Goal: Task Accomplishment & Management: Use online tool/utility

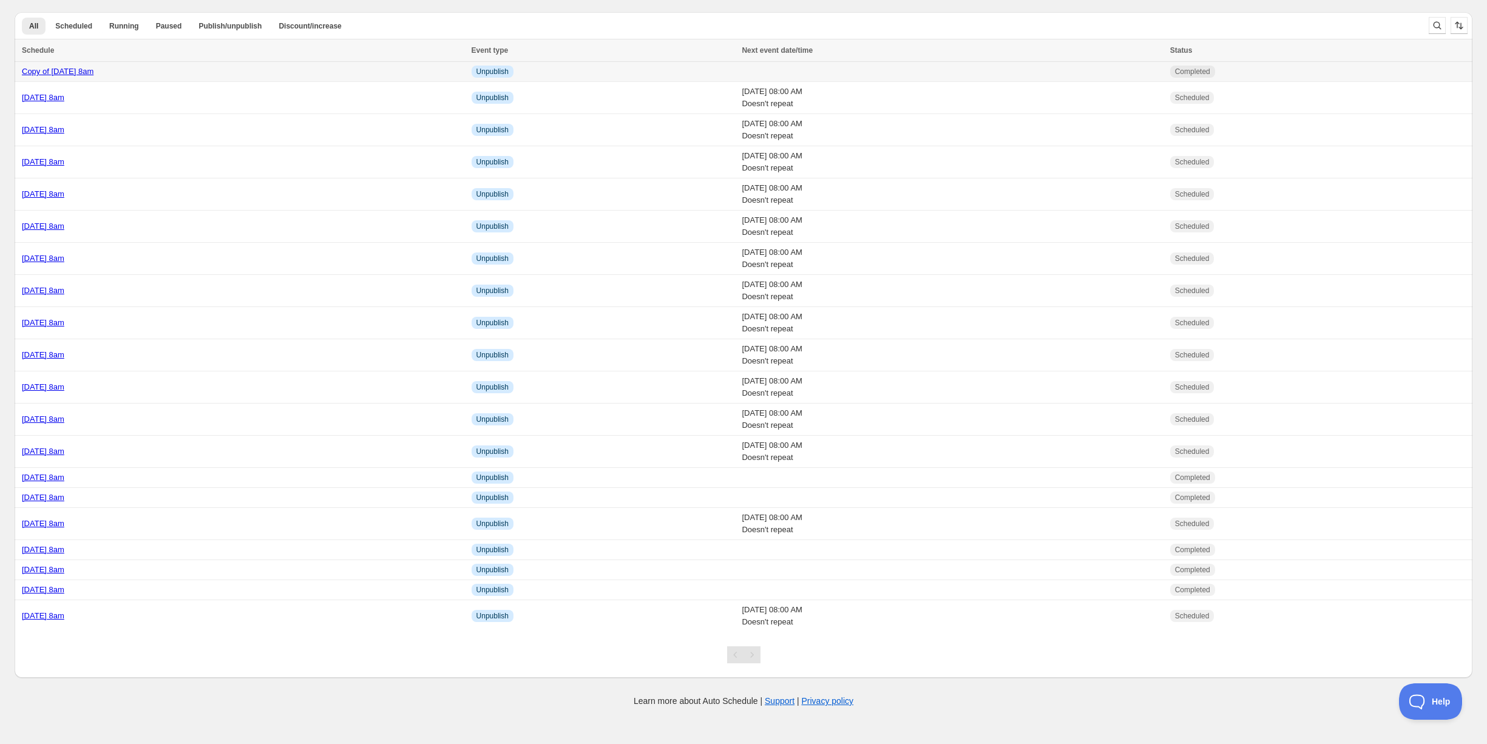
click at [205, 71] on div "Copy of Friday 17th October @ 8am" at bounding box center [243, 72] width 443 height 12
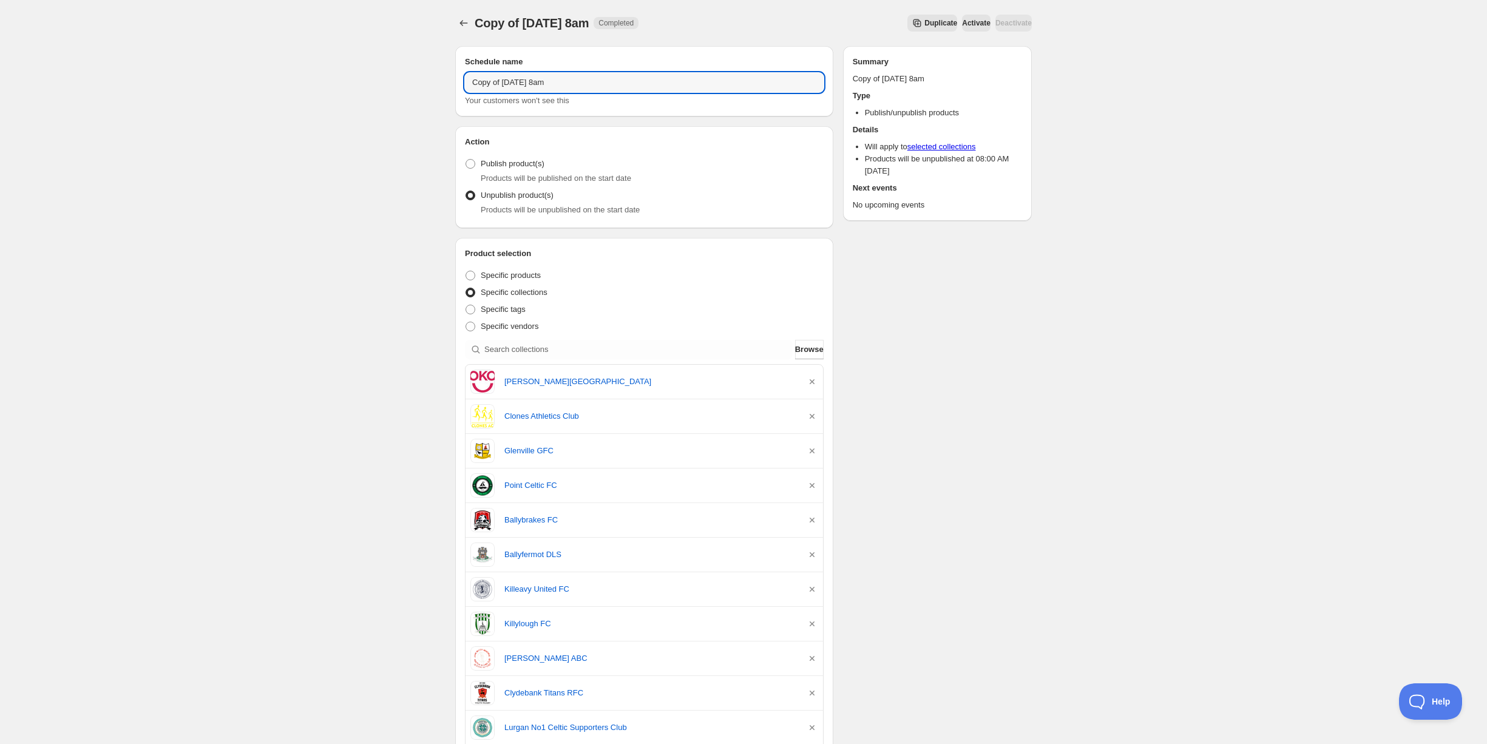
drag, startPoint x: 525, startPoint y: 83, endPoint x: 429, endPoint y: 82, distance: 96.5
click at [429, 82] on div "Copy of Friday 17th October @ 8am. This page is ready Copy of Friday 17th Octob…" at bounding box center [743, 673] width 1487 height 1347
type input "Monday 20th October @ 8am"
click at [816, 380] on icon "button" at bounding box center [812, 382] width 12 height 12
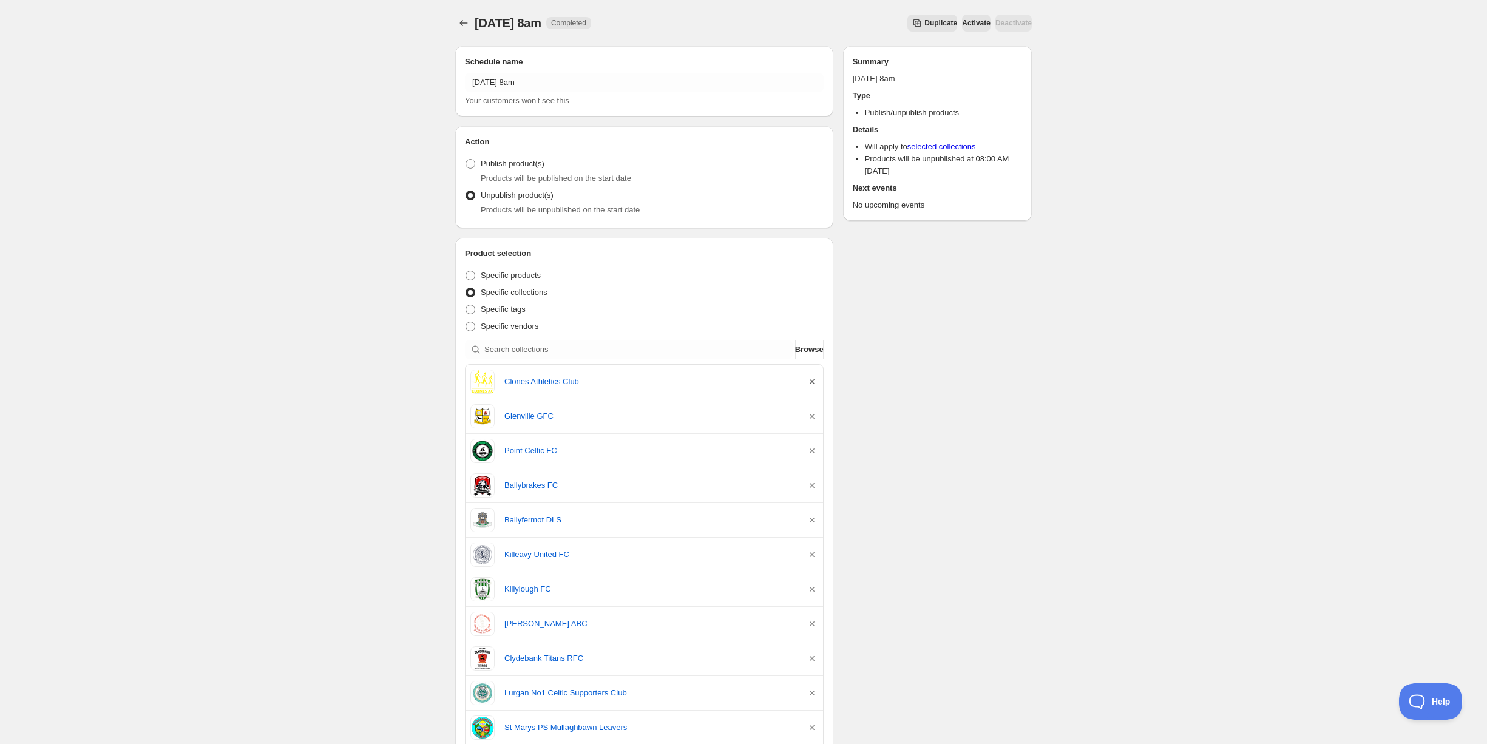
click at [816, 380] on icon "button" at bounding box center [812, 382] width 12 height 12
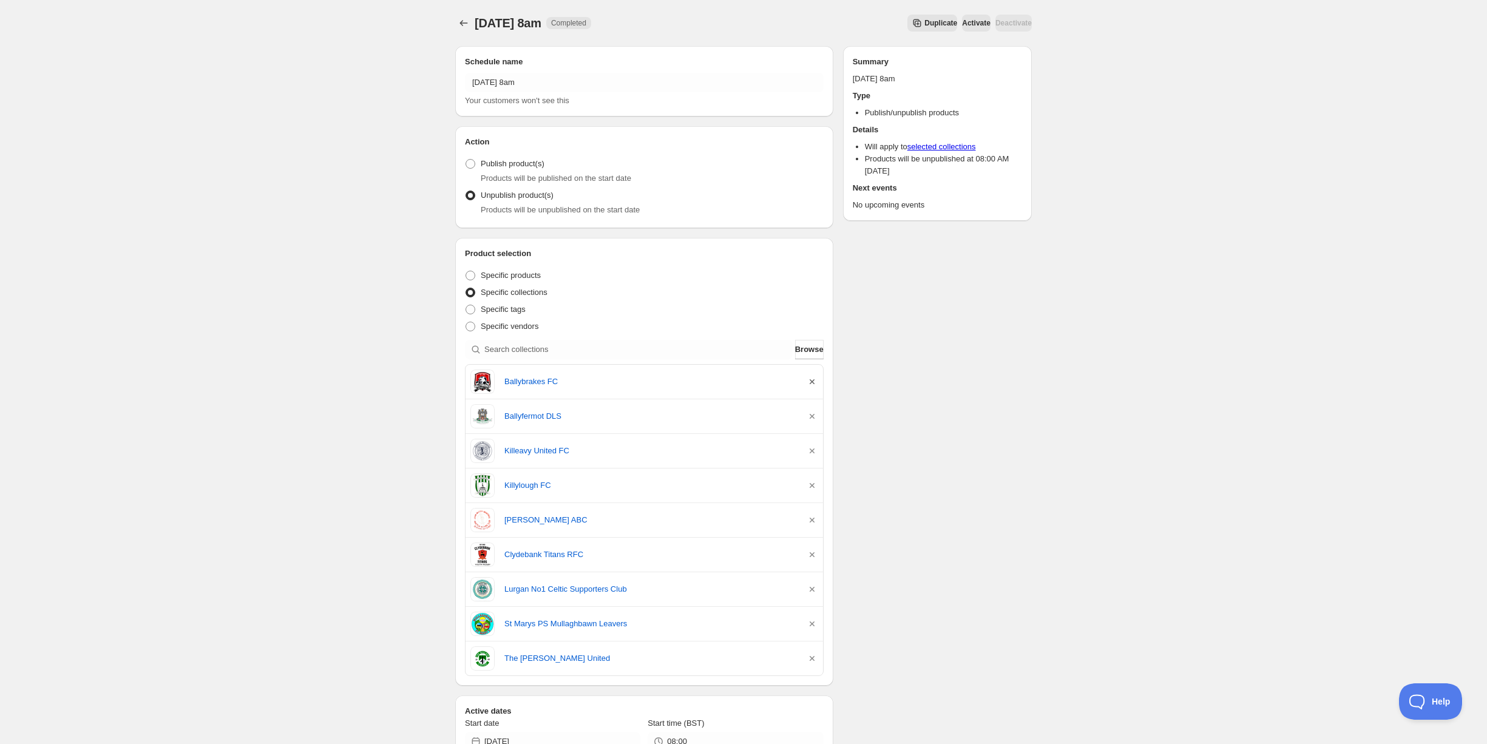
click at [816, 380] on icon "button" at bounding box center [812, 382] width 12 height 12
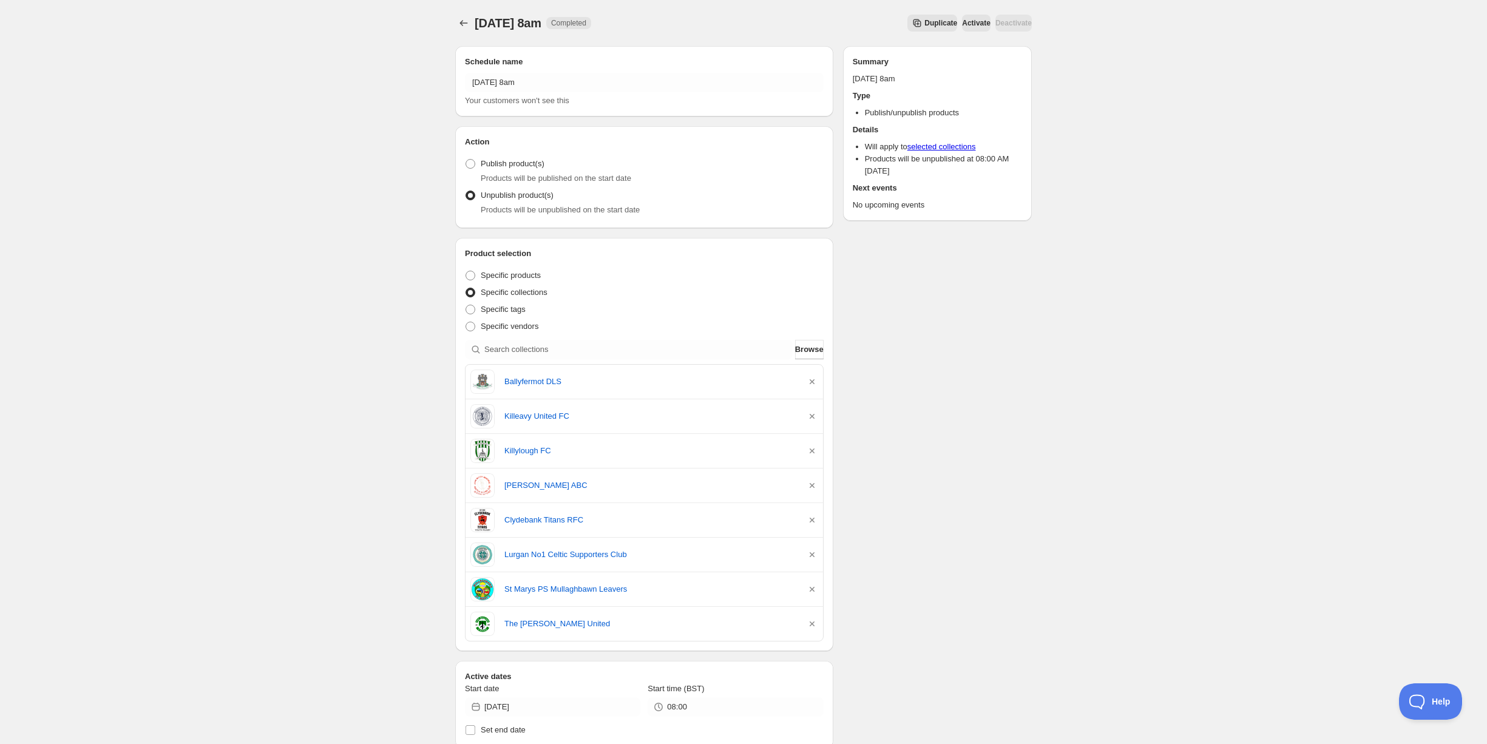
click at [816, 380] on icon "button" at bounding box center [812, 382] width 12 height 12
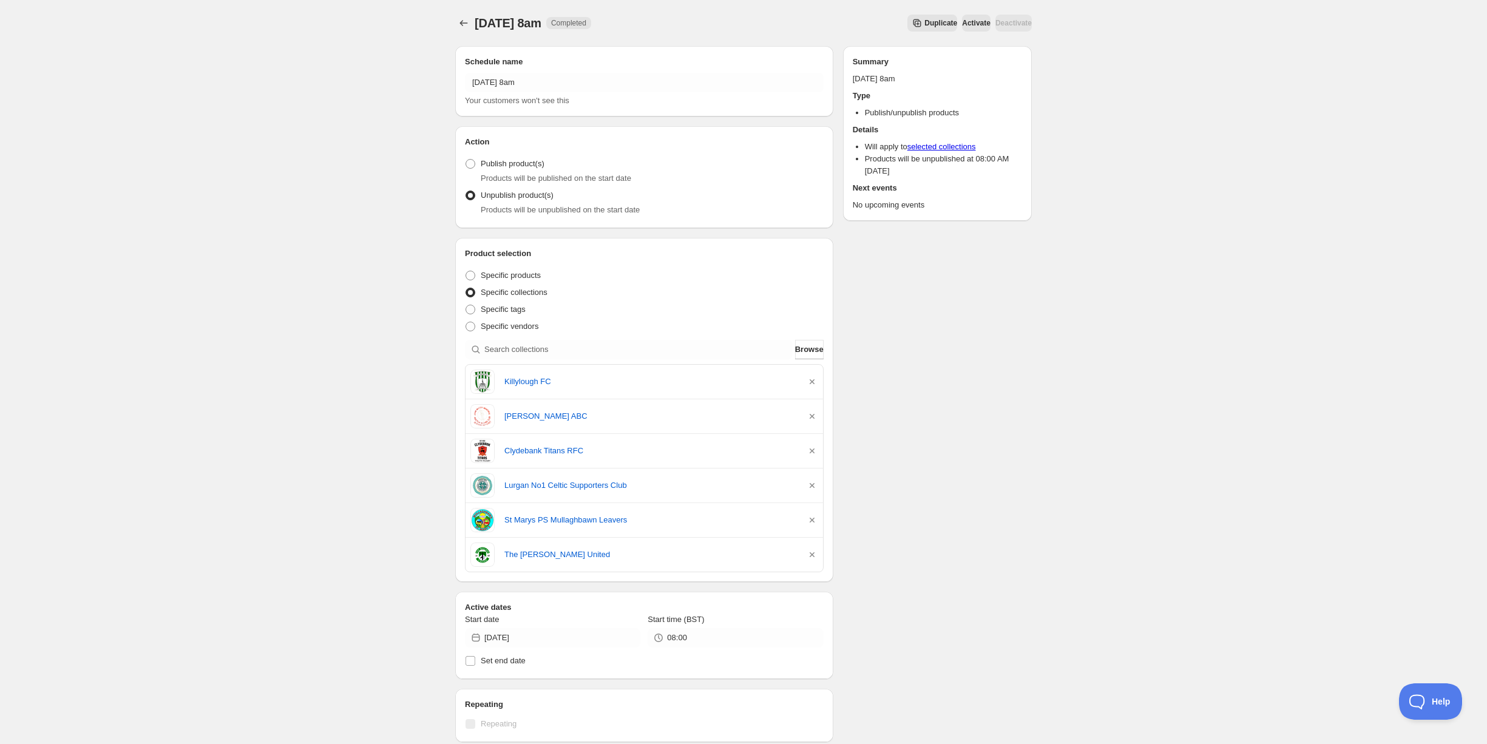
click at [816, 380] on icon "button" at bounding box center [812, 382] width 12 height 12
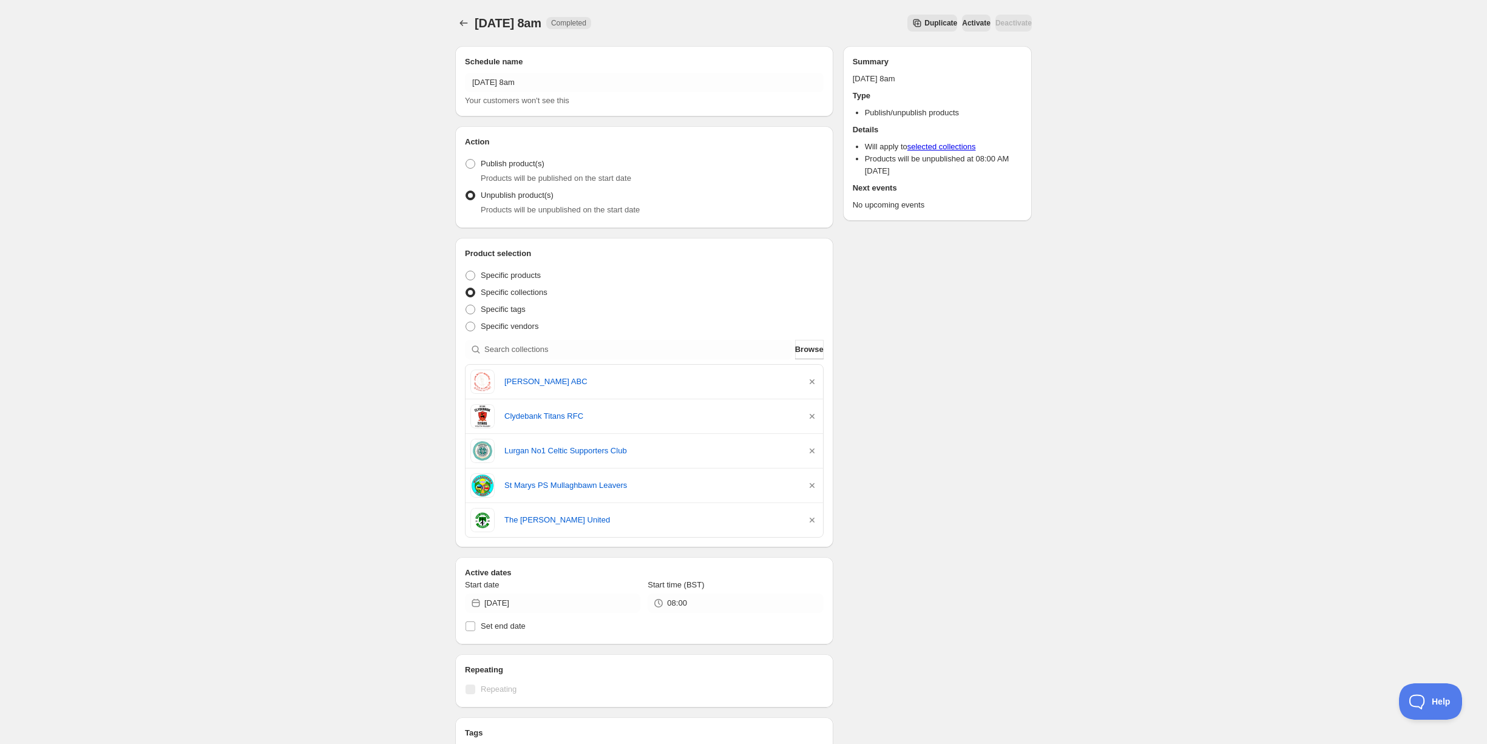
click at [816, 380] on icon "button" at bounding box center [812, 382] width 12 height 12
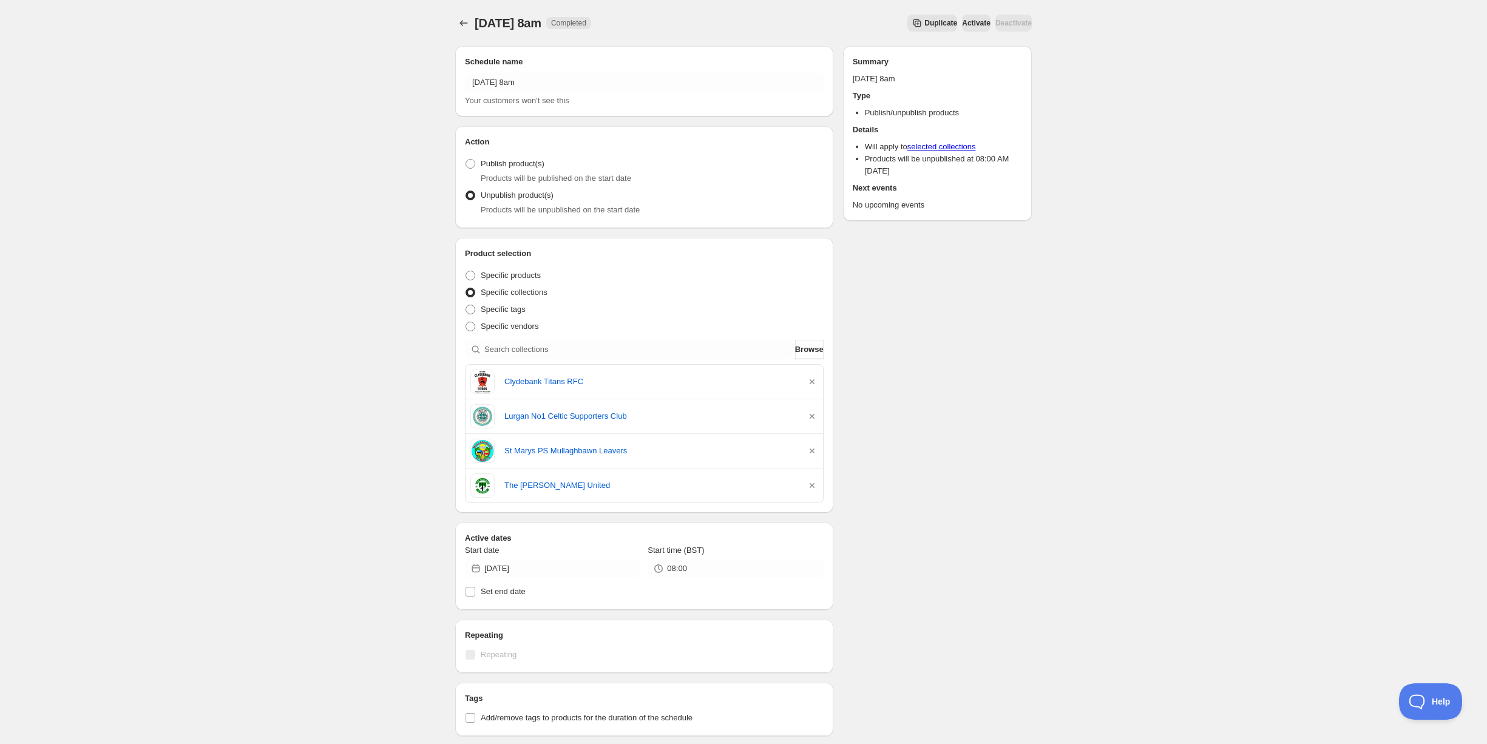
click at [816, 380] on icon "button" at bounding box center [812, 382] width 12 height 12
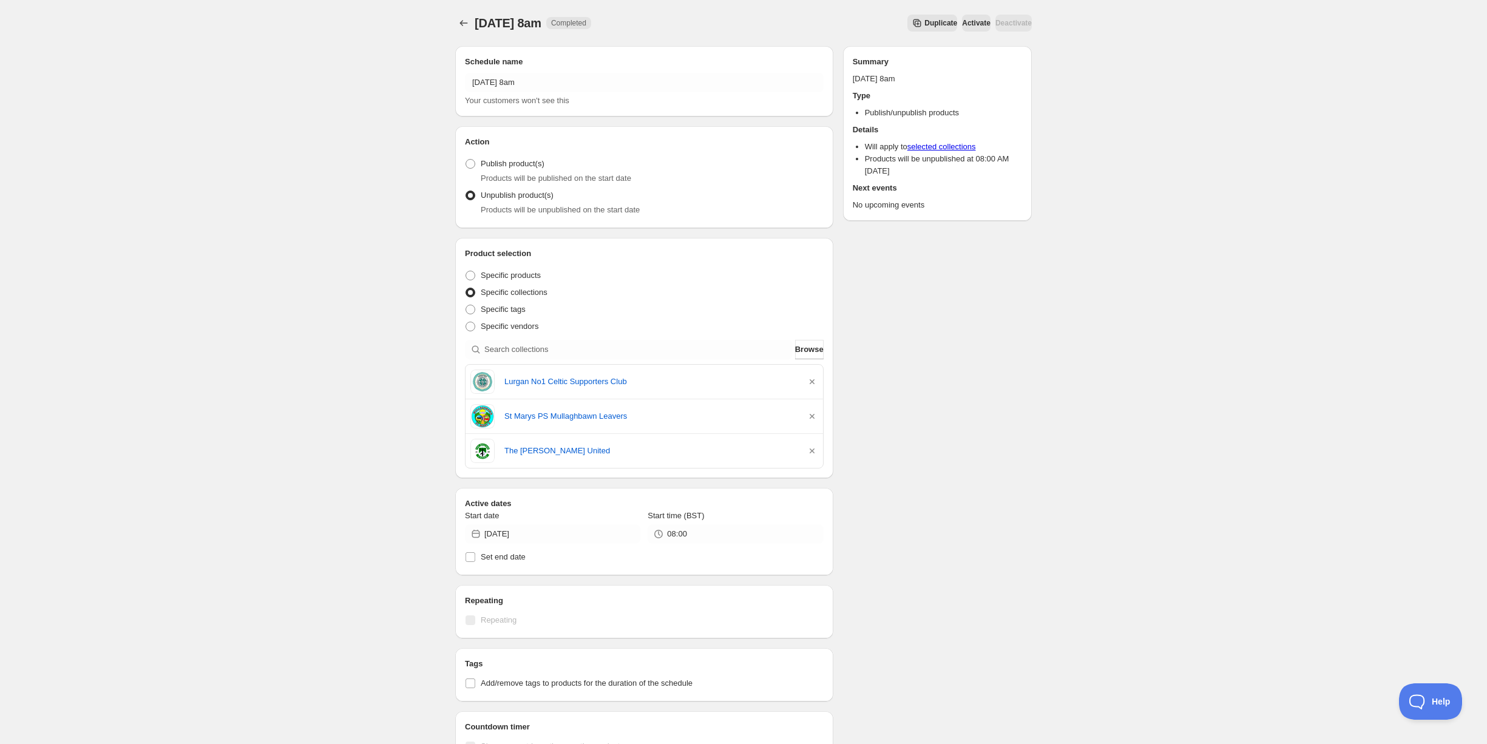
click at [816, 380] on icon "button" at bounding box center [812, 382] width 12 height 12
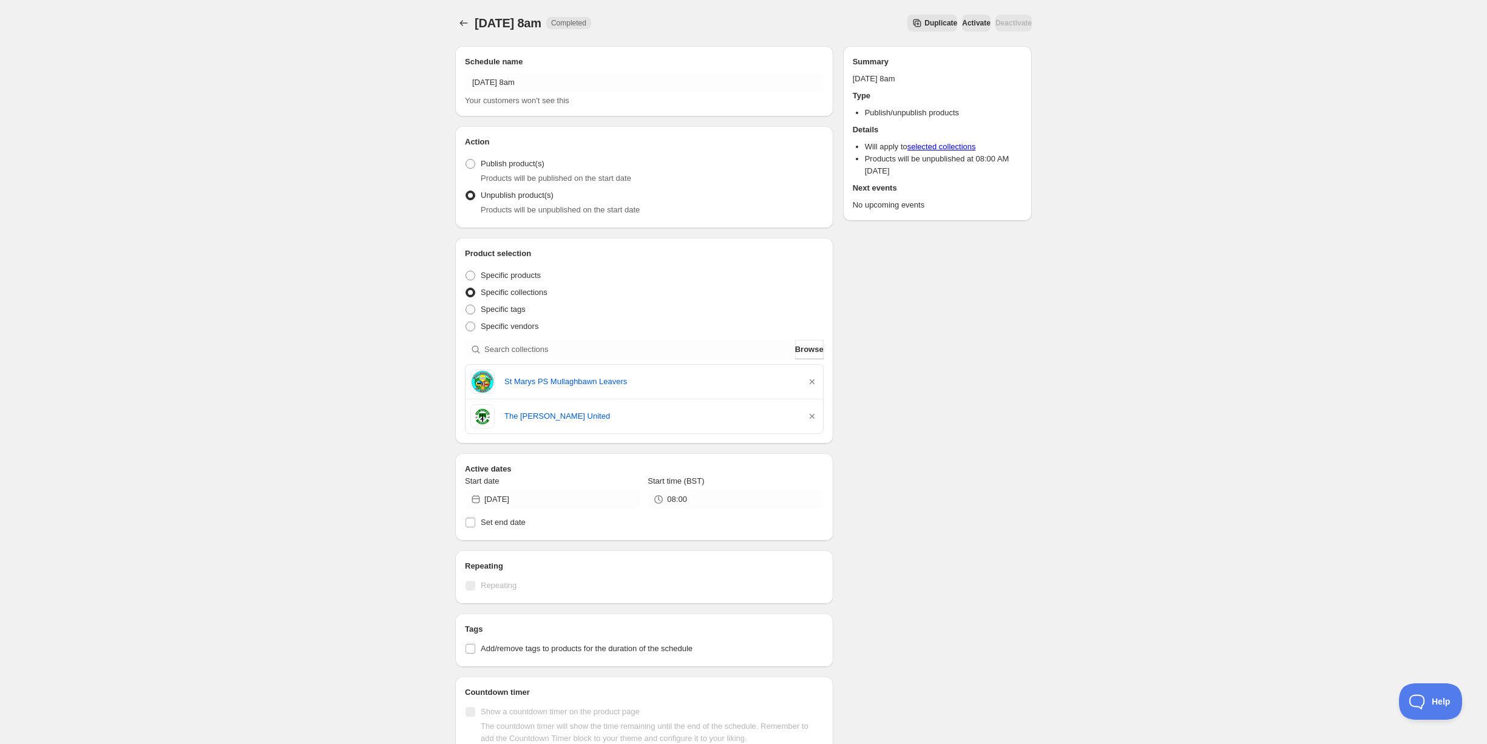
click at [816, 380] on icon "button" at bounding box center [812, 382] width 12 height 12
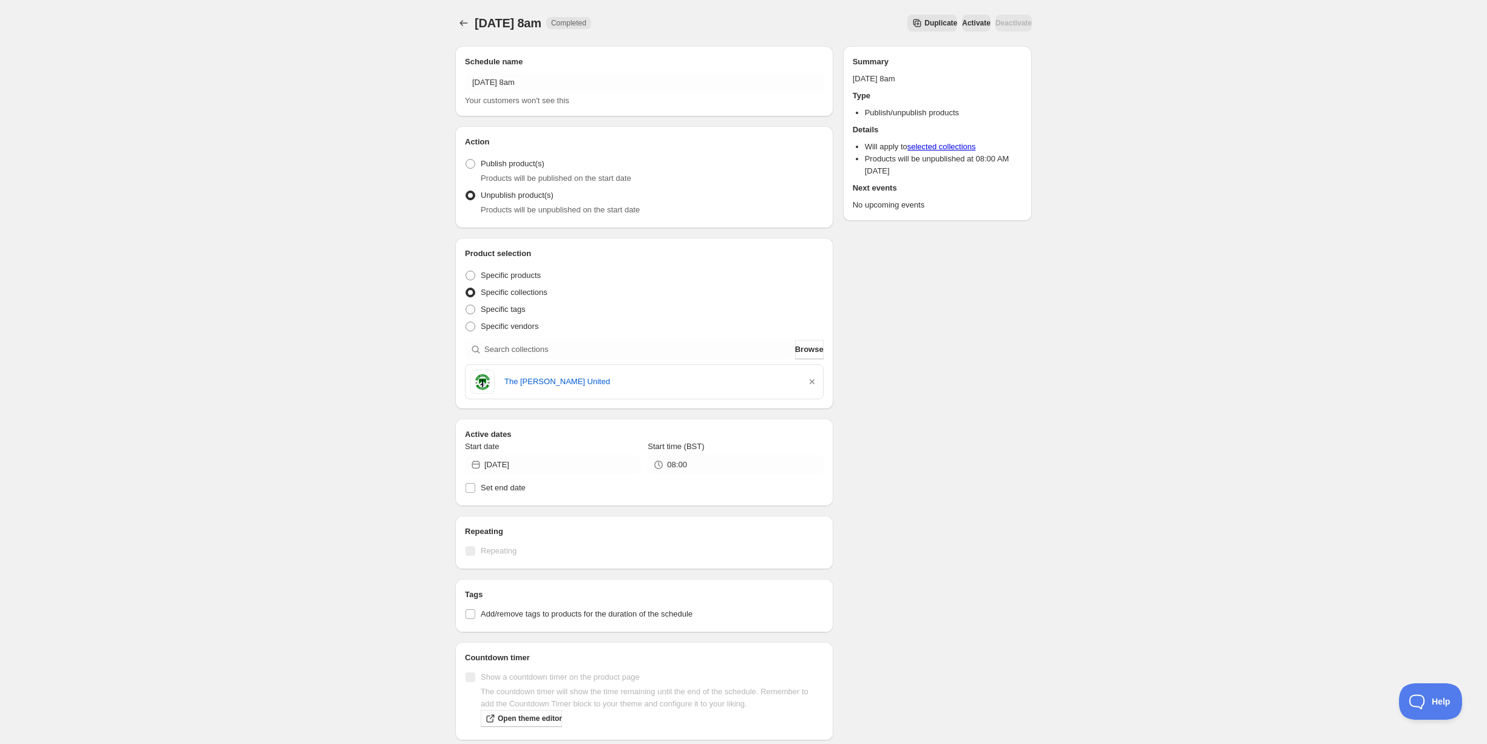
click at [816, 380] on icon "button" at bounding box center [812, 382] width 12 height 12
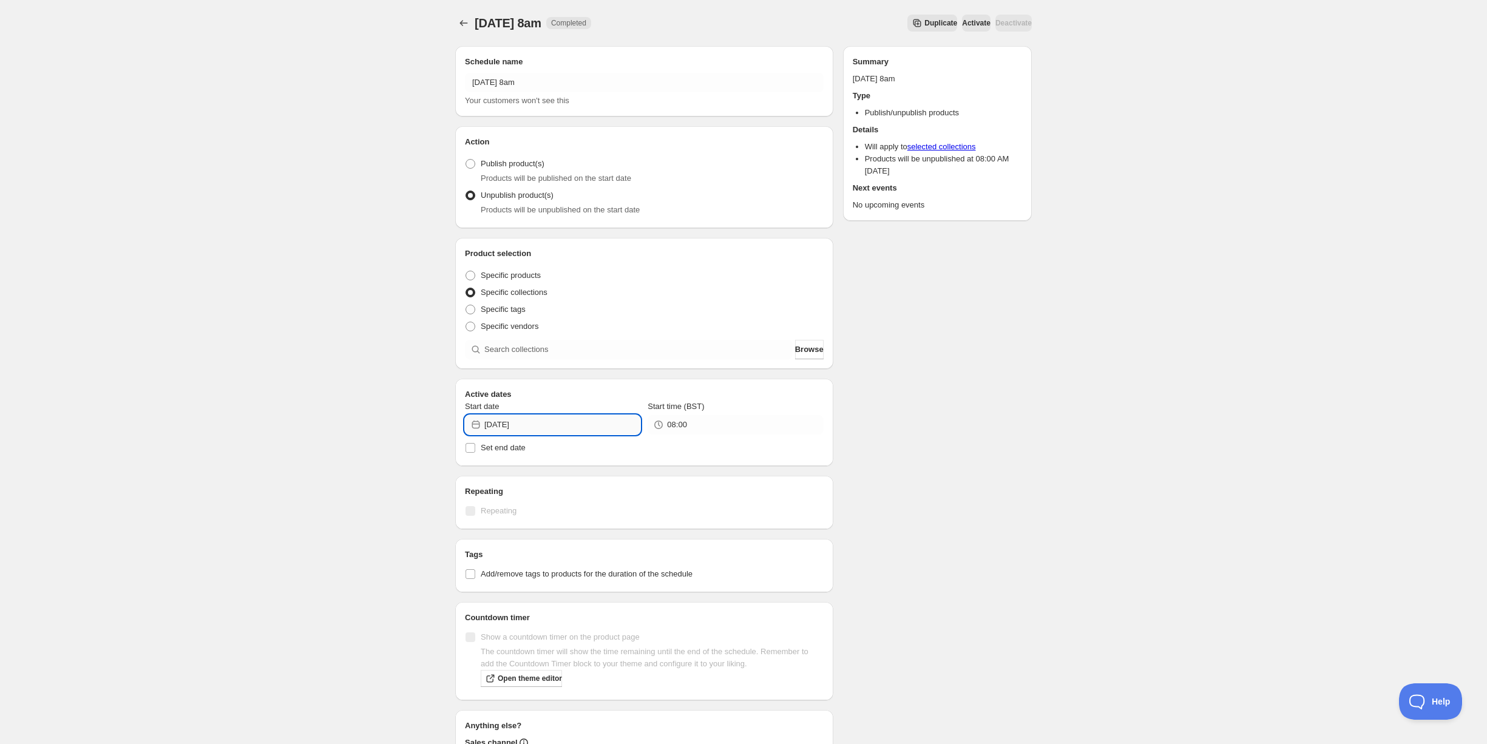
click at [545, 430] on input "2025-10-17" at bounding box center [562, 424] width 156 height 19
click at [501, 548] on button "20" at bounding box center [508, 549] width 22 height 19
type input "2025-10-20"
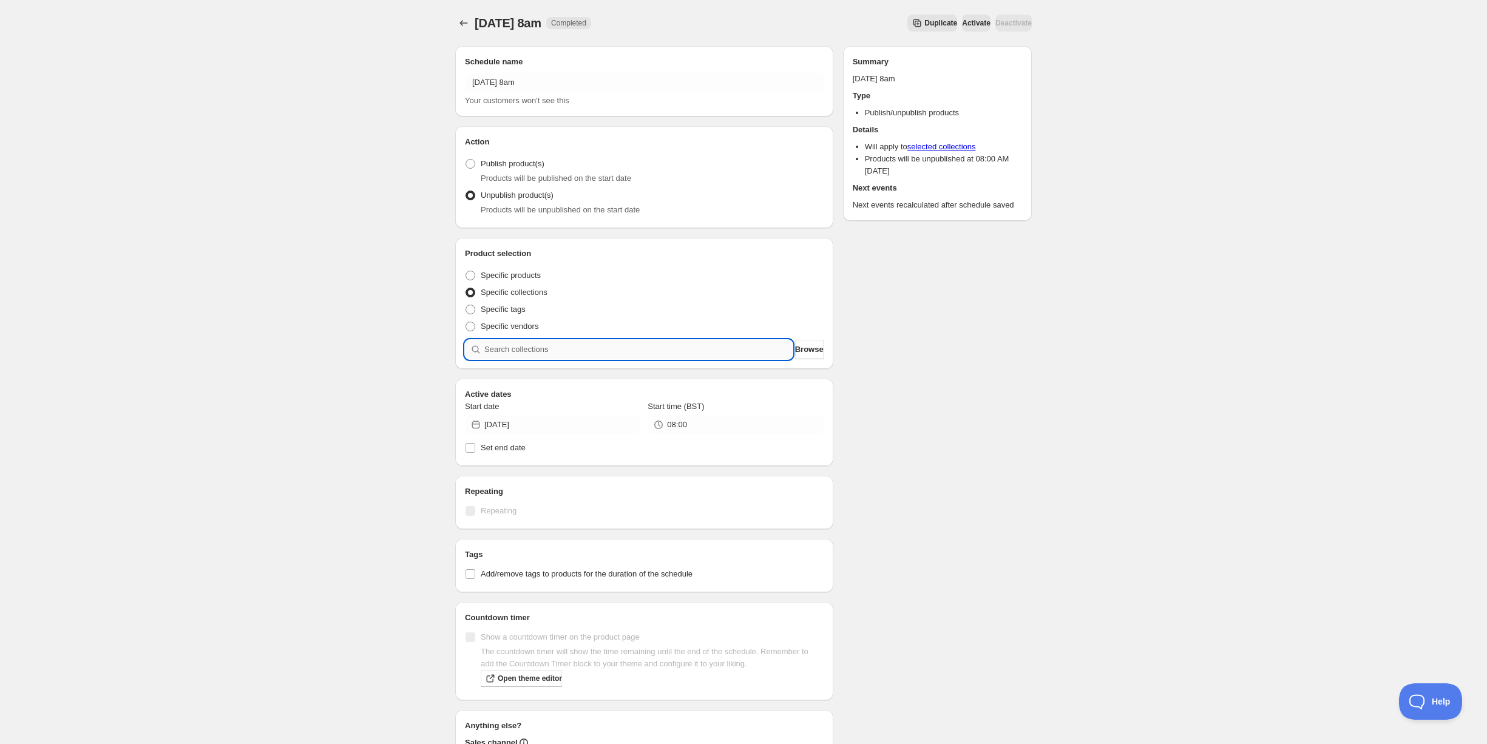
click at [544, 345] on input "search" at bounding box center [638, 349] width 308 height 19
type input "c"
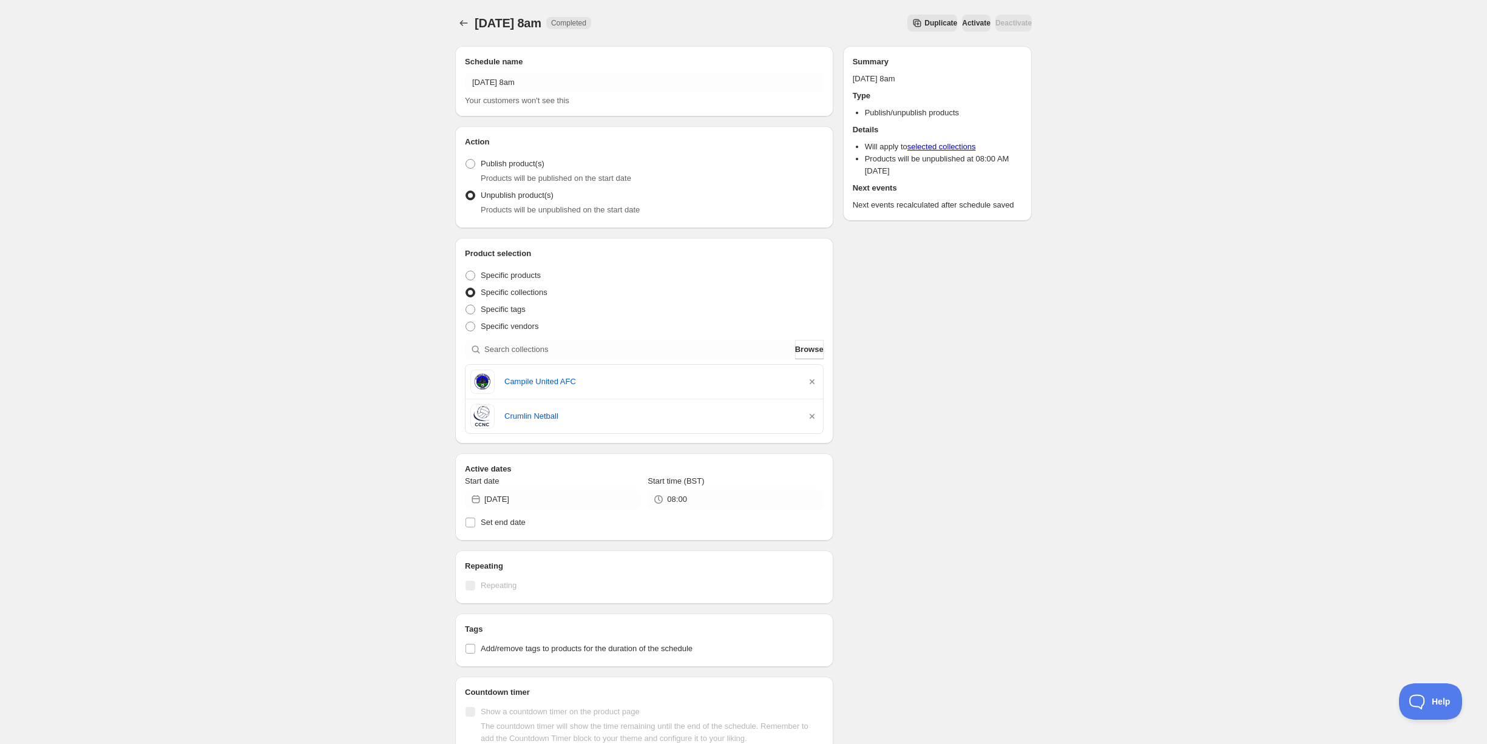
click at [902, 613] on div "Schedule name Monday 20th October @ 8am Your customers won't see this Action Ac…" at bounding box center [739, 488] width 586 height 905
